Goal: Obtain resource: Obtain resource

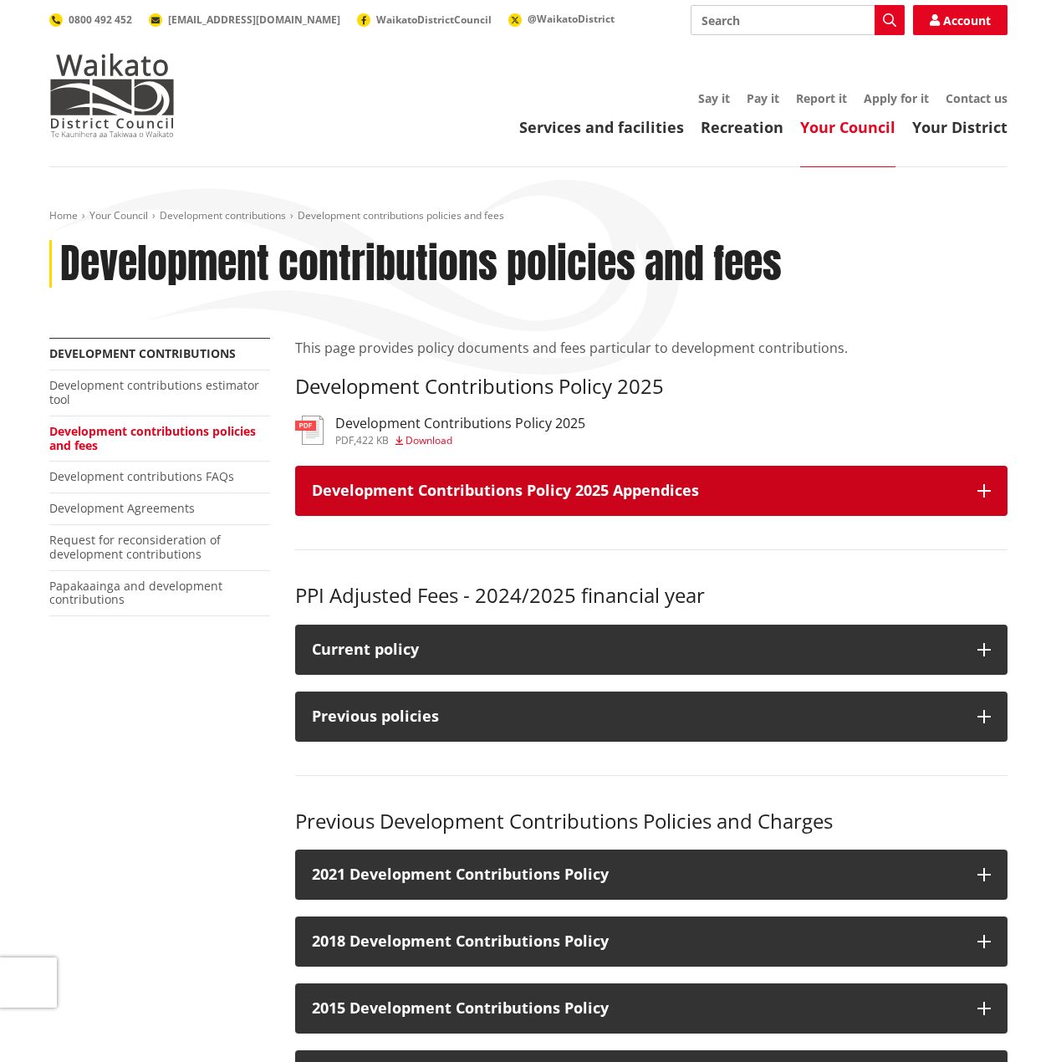
click at [598, 489] on h3 "Development Contributions Policy 2025 Appendices" at bounding box center [636, 491] width 649 height 17
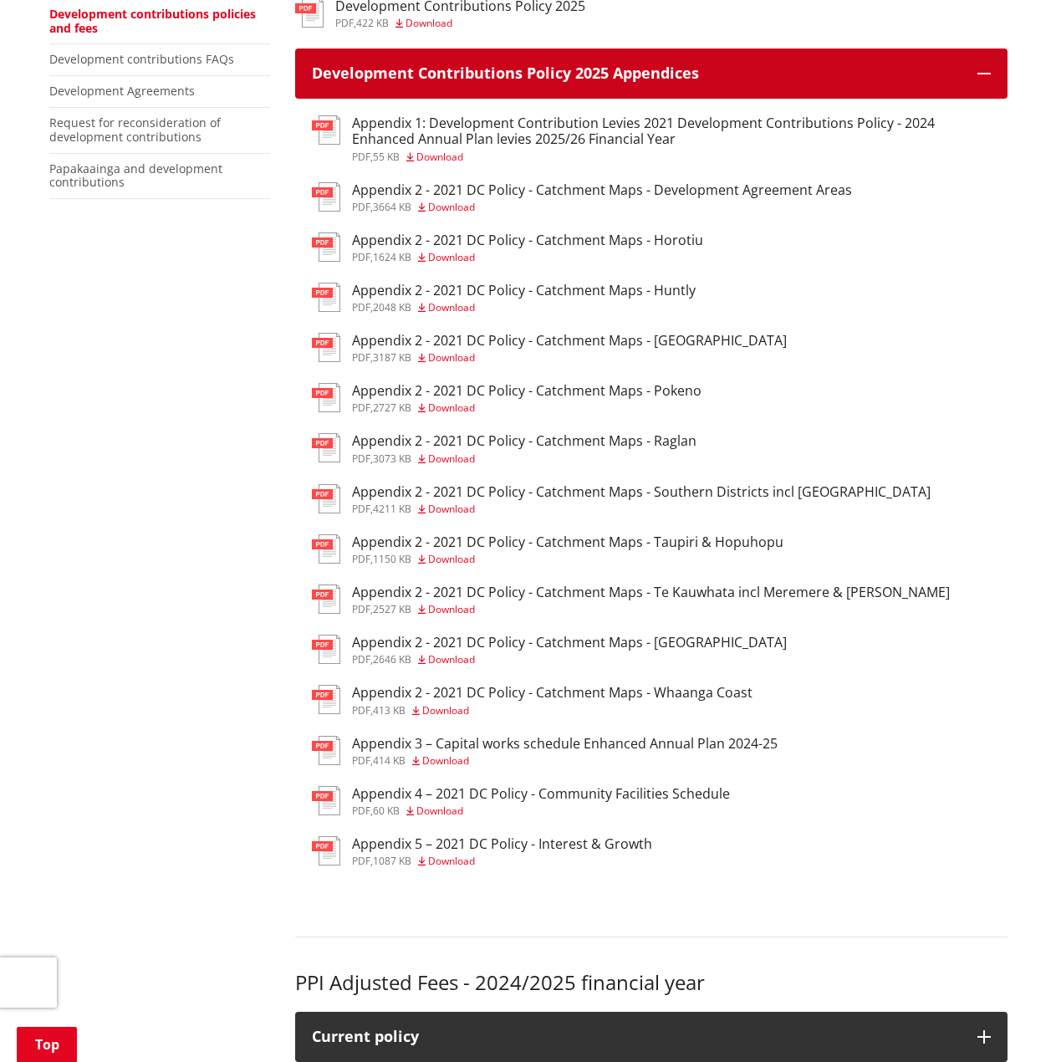
scroll to position [418, 0]
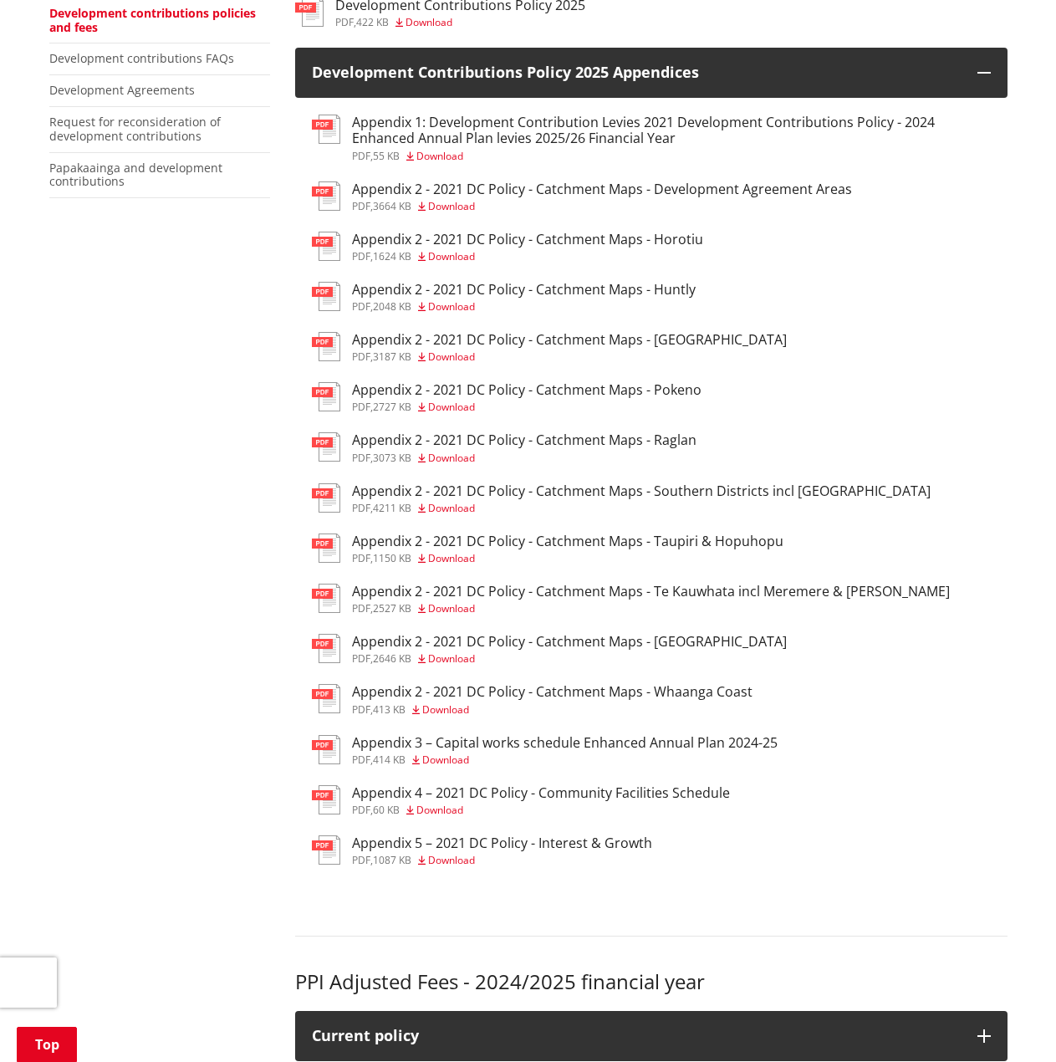
click at [655, 746] on h3 "Appendix 3 – Capital works schedule Enhanced Annual Plan 2024-25" at bounding box center [565, 743] width 426 height 16
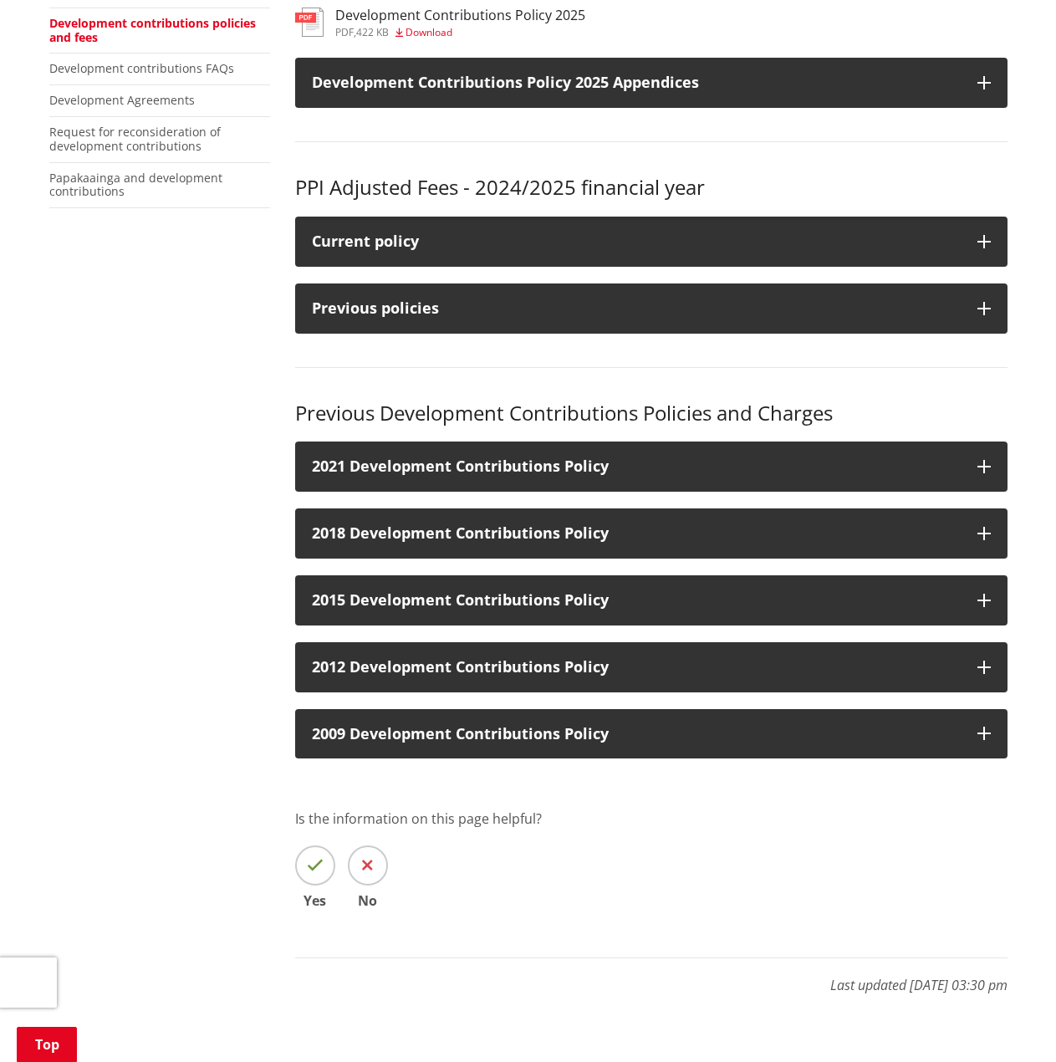
scroll to position [84, 0]
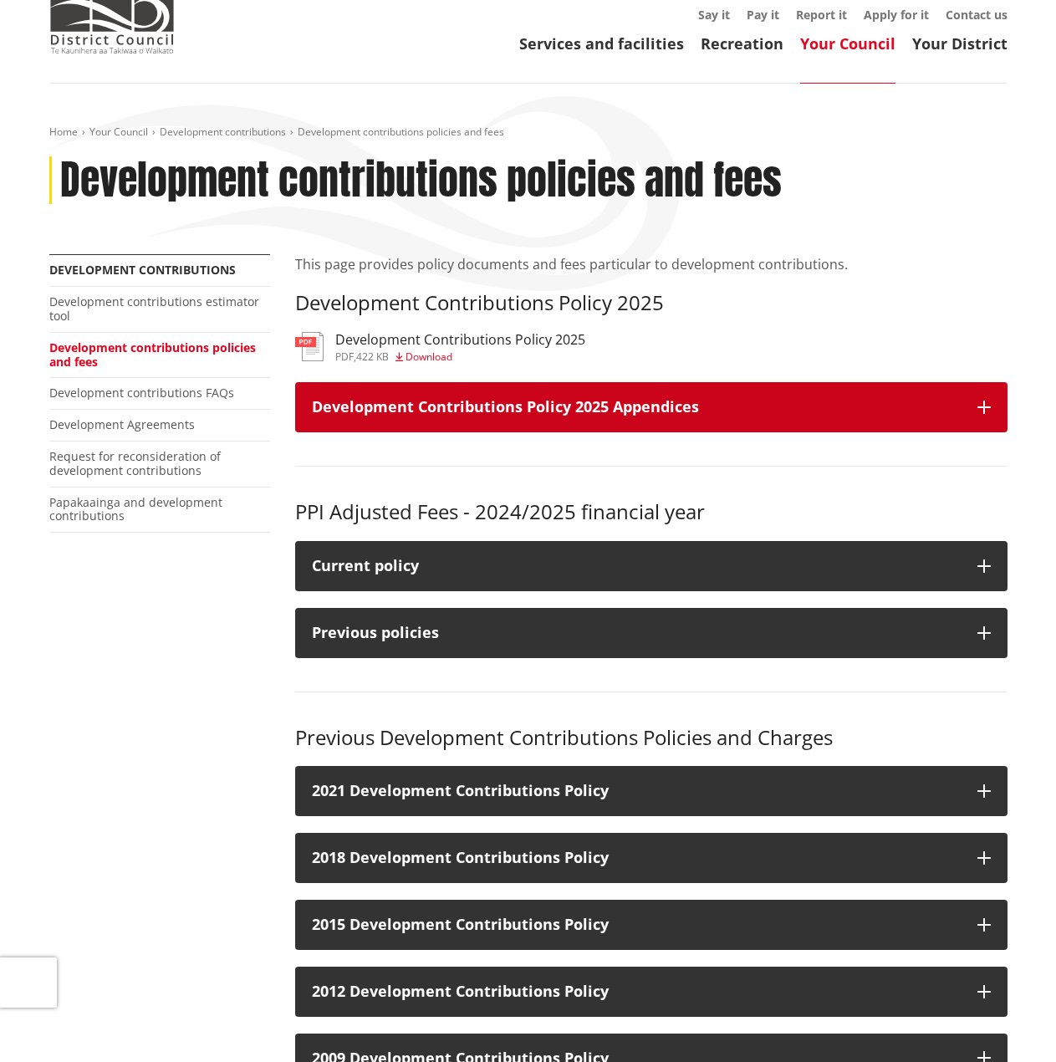
click at [987, 406] on icon "button" at bounding box center [984, 407] width 13 height 13
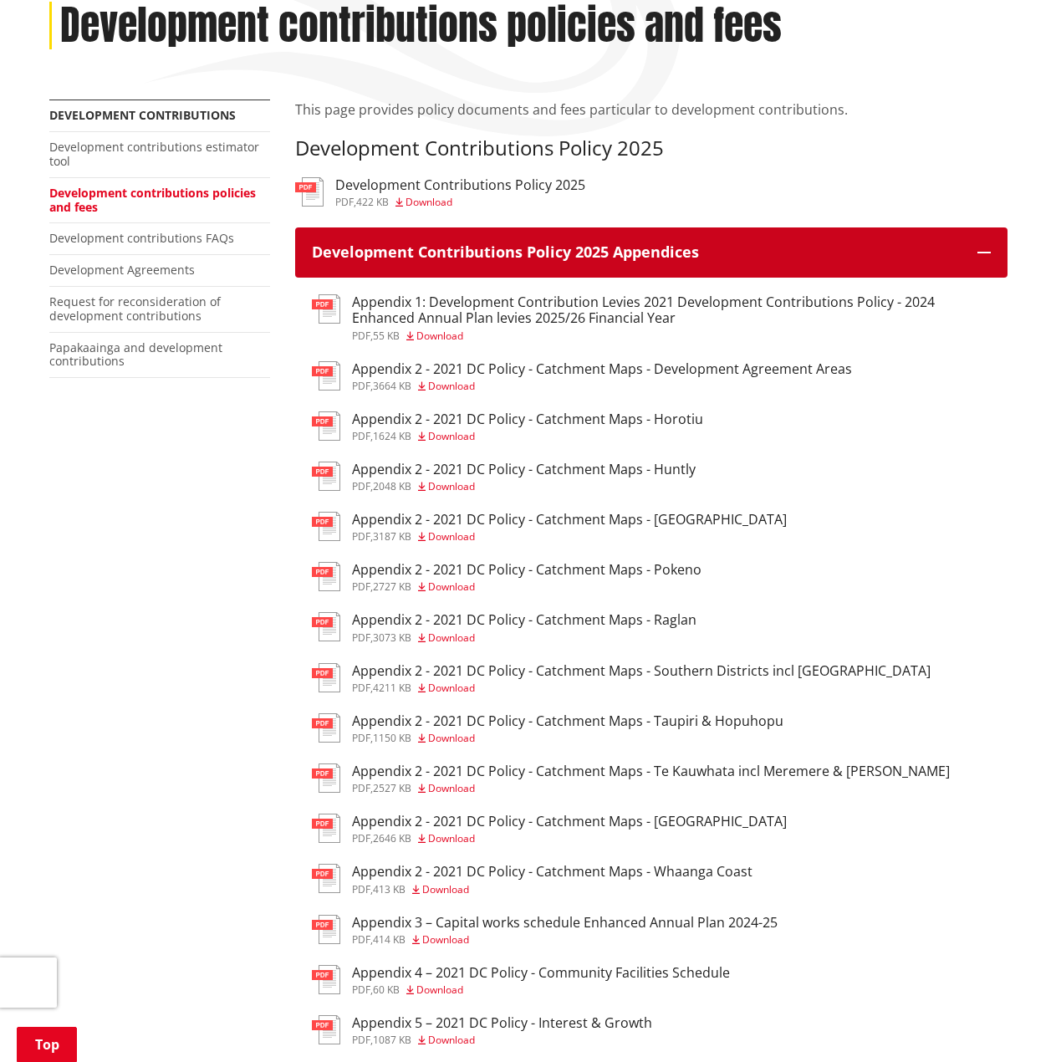
scroll to position [251, 0]
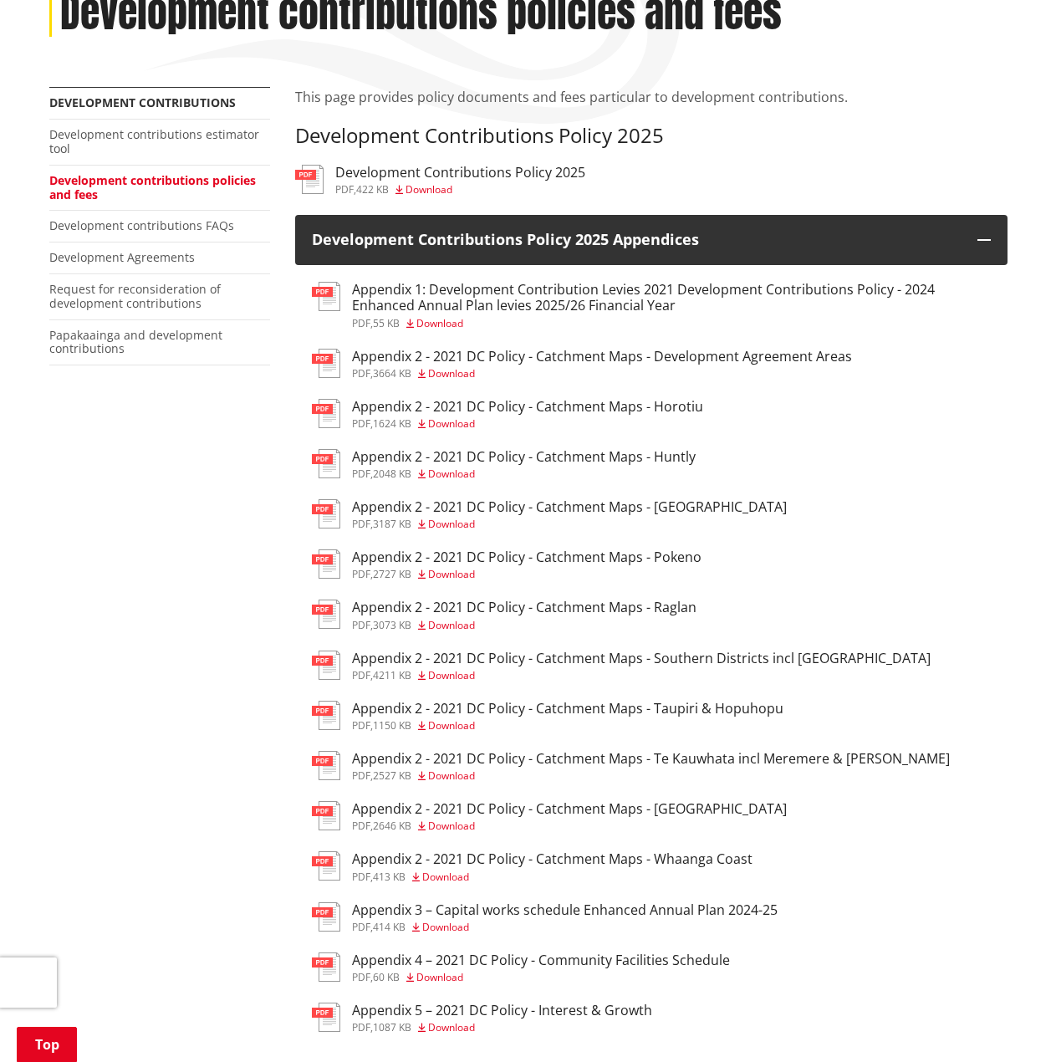
click at [643, 412] on h3 "Appendix 2 - 2021 DC Policy - Catchment Maps - Horotiu" at bounding box center [527, 407] width 351 height 16
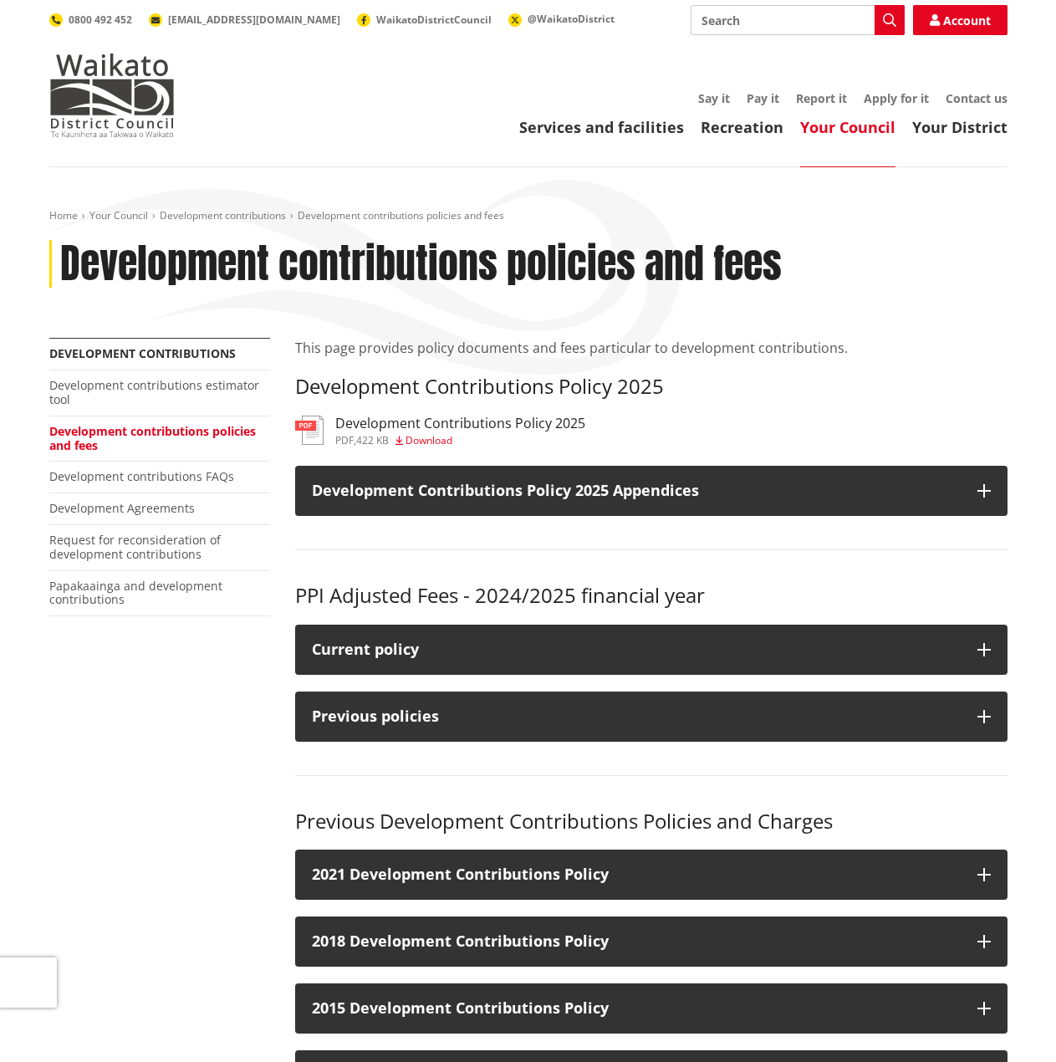
scroll to position [251, 0]
